Goal: Transaction & Acquisition: Download file/media

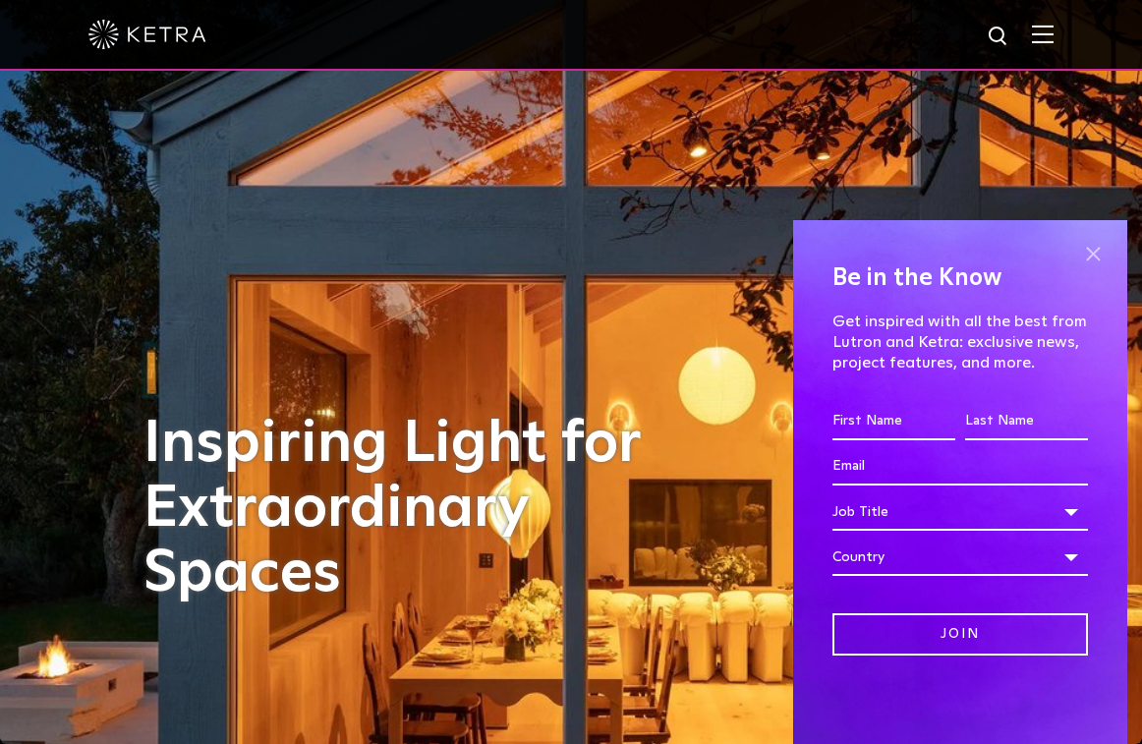
click at [1100, 252] on span at bounding box center [1092, 254] width 29 height 29
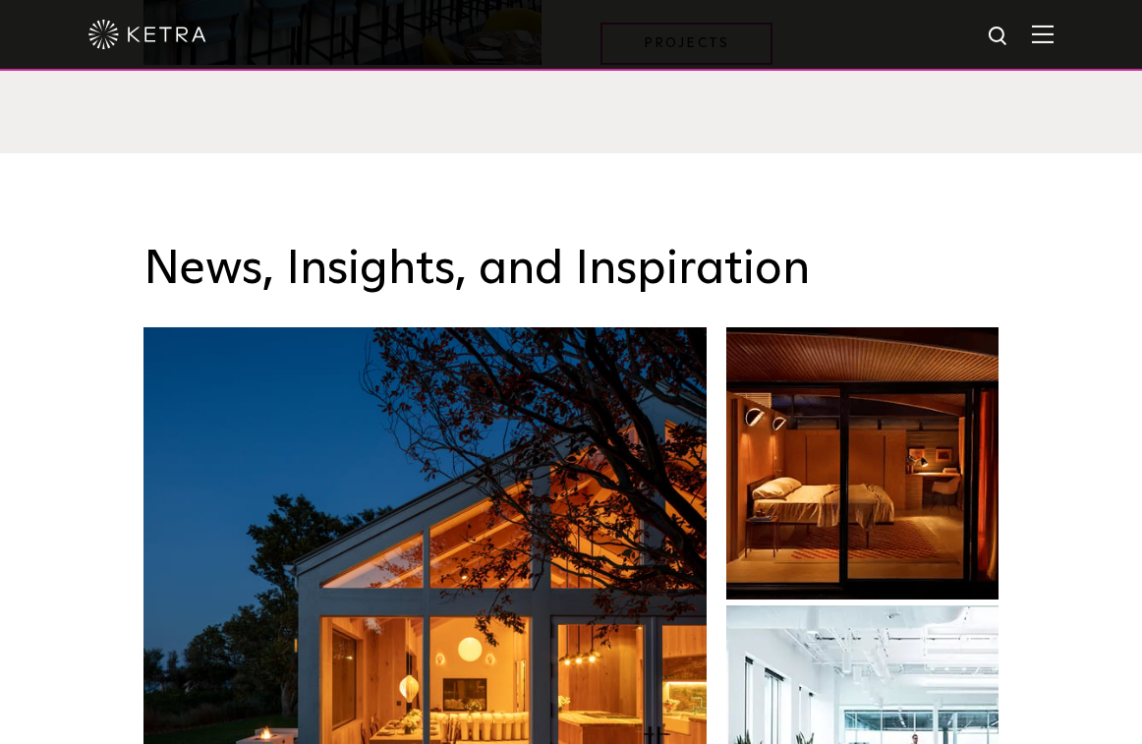
scroll to position [2669, 0]
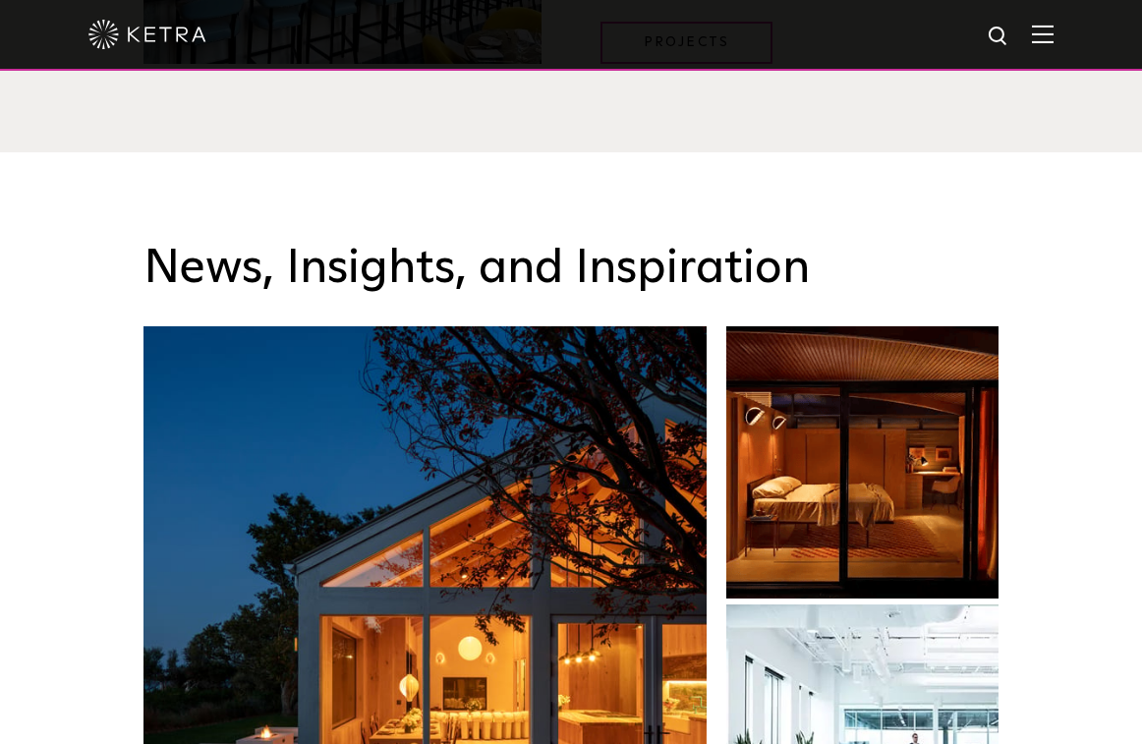
click at [1037, 34] on img at bounding box center [1043, 34] width 22 height 19
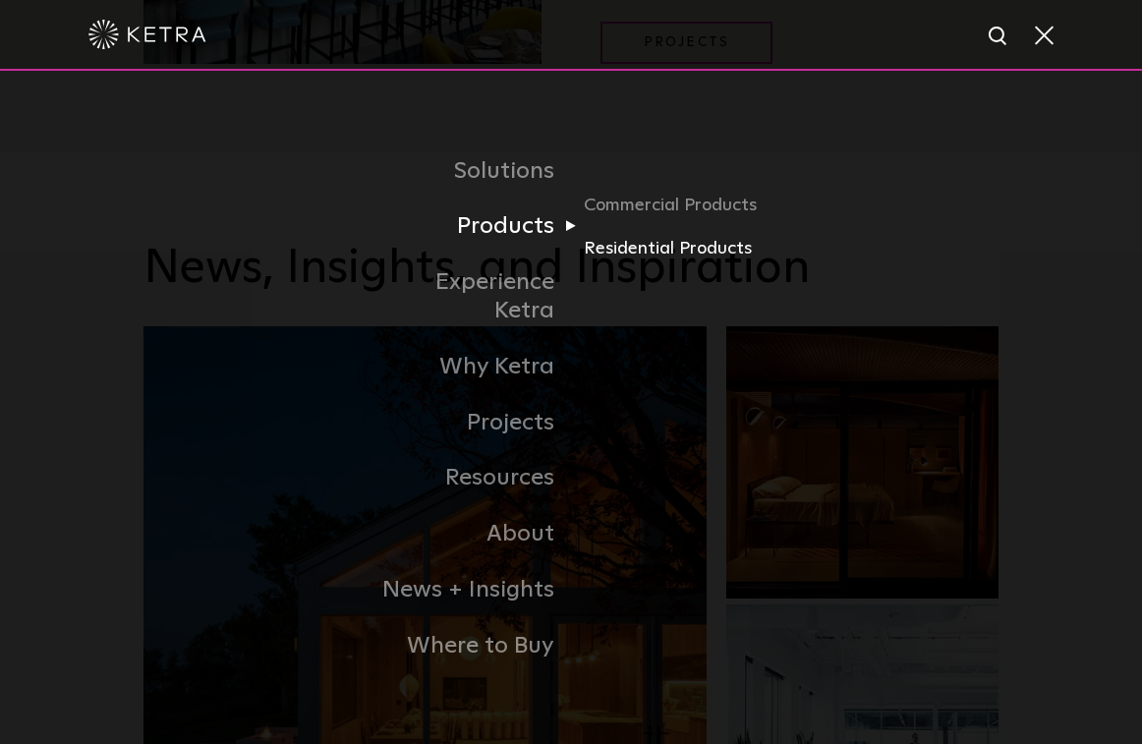
click at [617, 256] on link "Residential Products" at bounding box center [678, 248] width 189 height 29
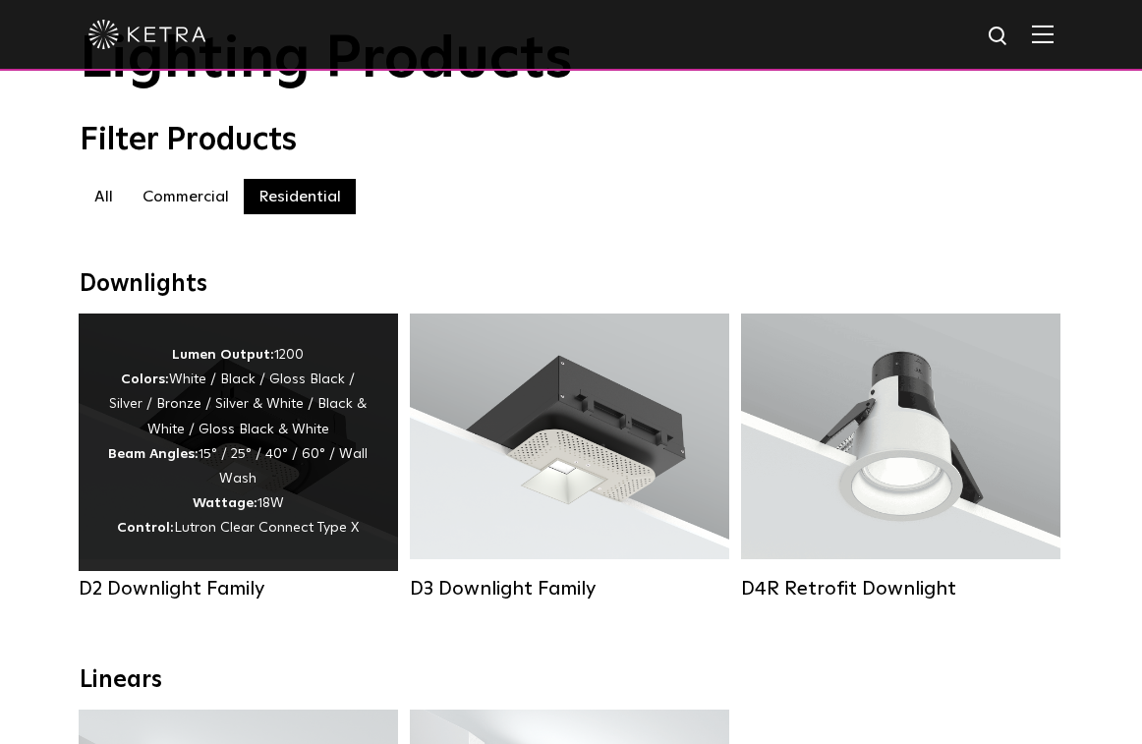
scroll to position [128, 0]
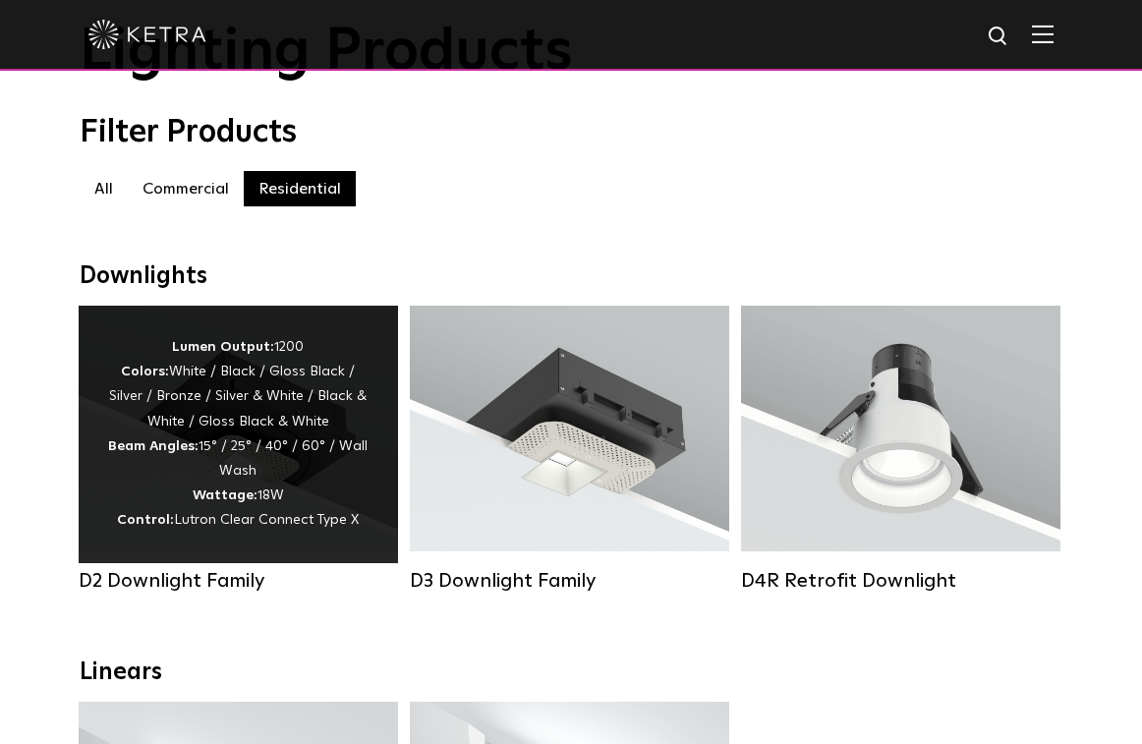
click at [329, 452] on div "Lumen Output: 1200 Colors: White / Black / Gloss Black / Silver / Bronze / Silv…" at bounding box center [238, 434] width 260 height 199
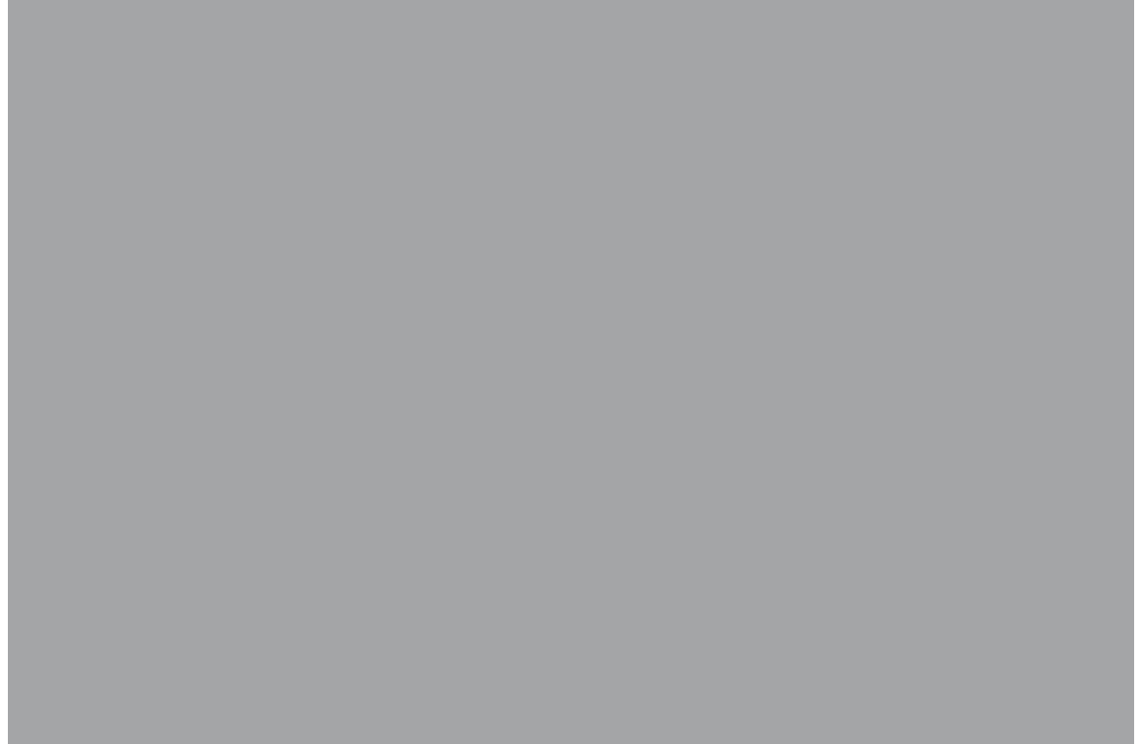
scroll to position [5004, 0]
